Goal: Transaction & Acquisition: Purchase product/service

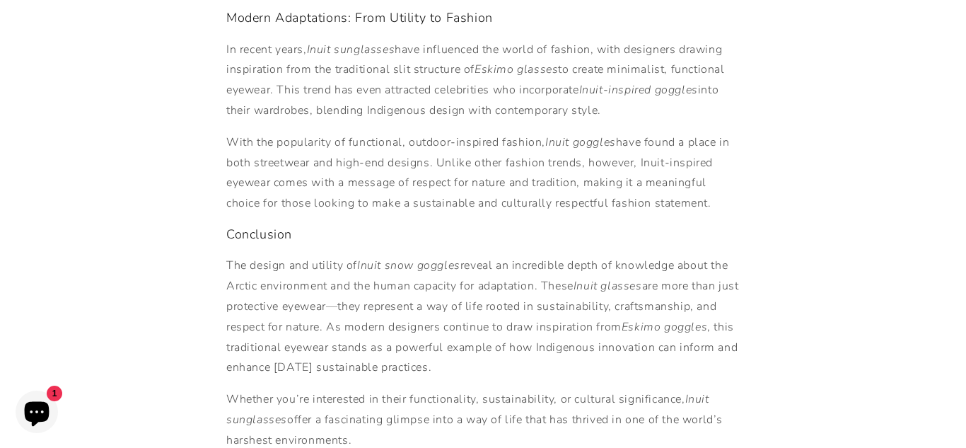
scroll to position [1430, 0]
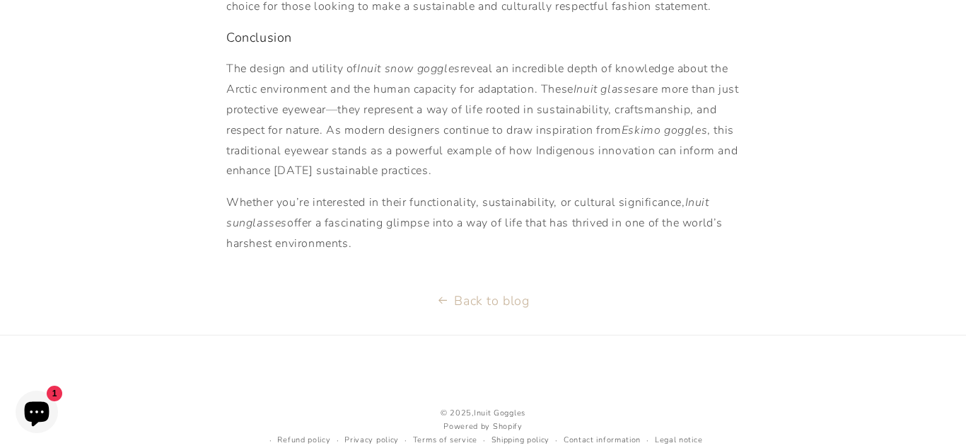
click at [38, 412] on icon "Chat window" at bounding box center [37, 414] width 25 height 25
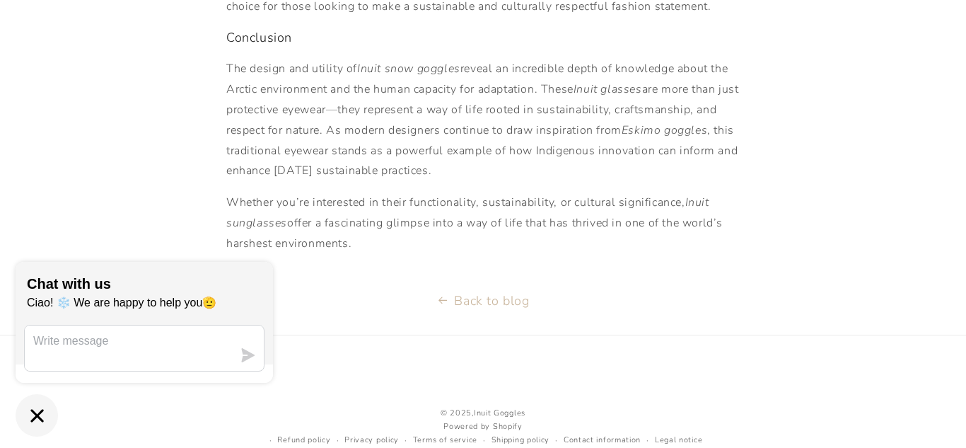
click at [37, 412] on icon "Chat window" at bounding box center [36, 415] width 13 height 13
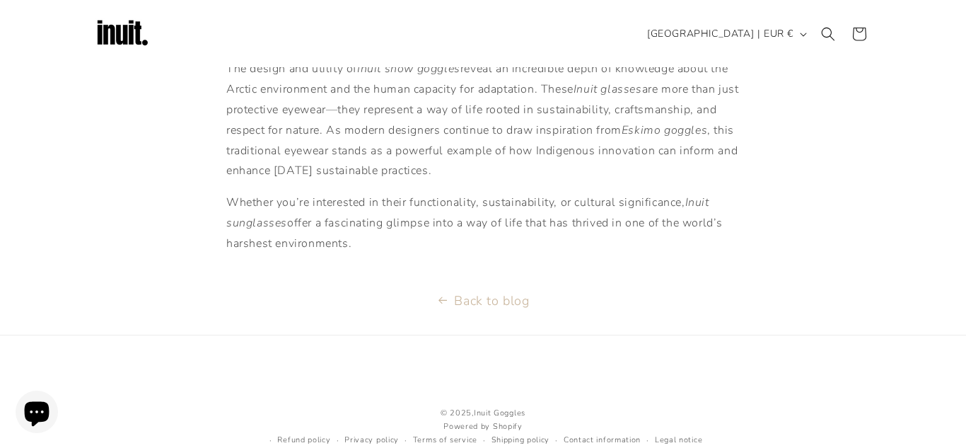
scroll to position [0, 0]
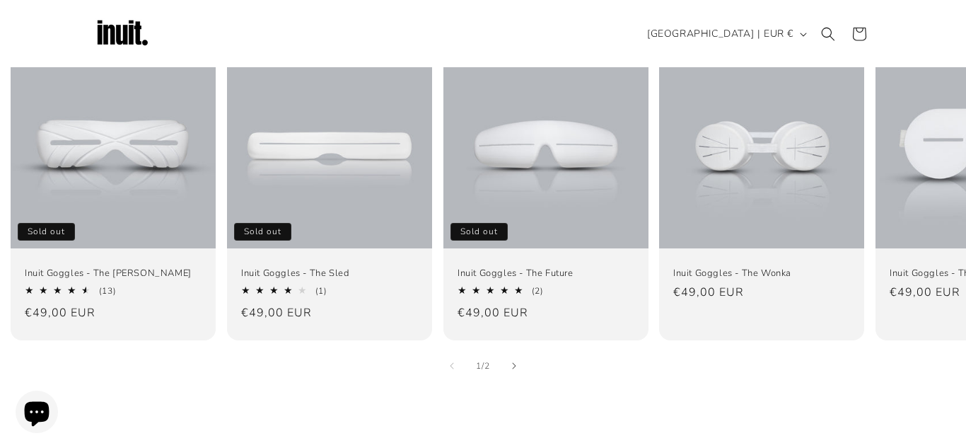
scroll to position [916, 0]
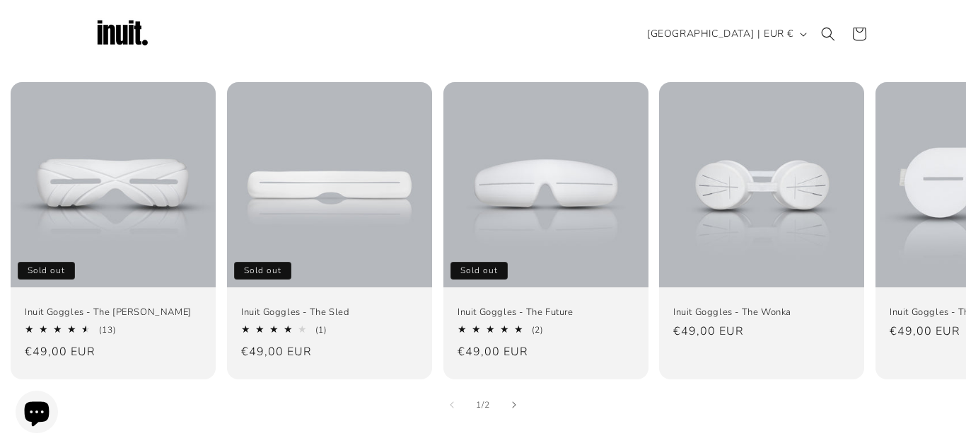
click at [263, 315] on link "Inuit Goggles - The Sled" at bounding box center [329, 312] width 177 height 12
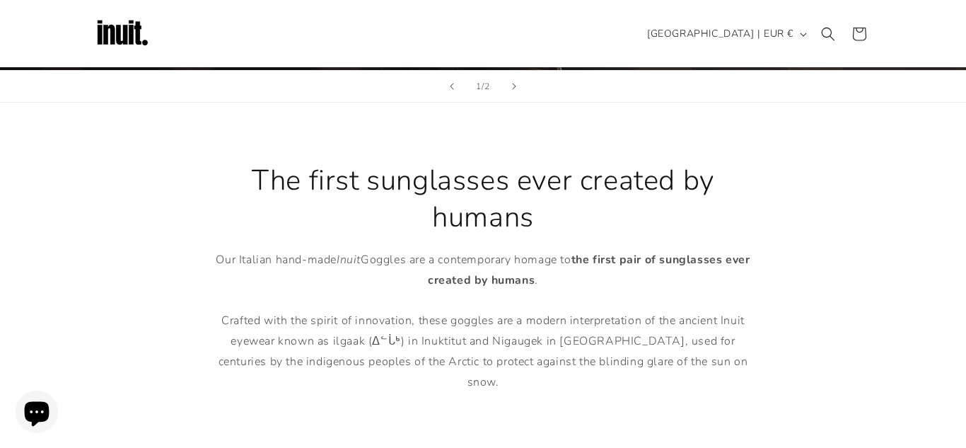
scroll to position [419, 0]
